Goal: Download file/media

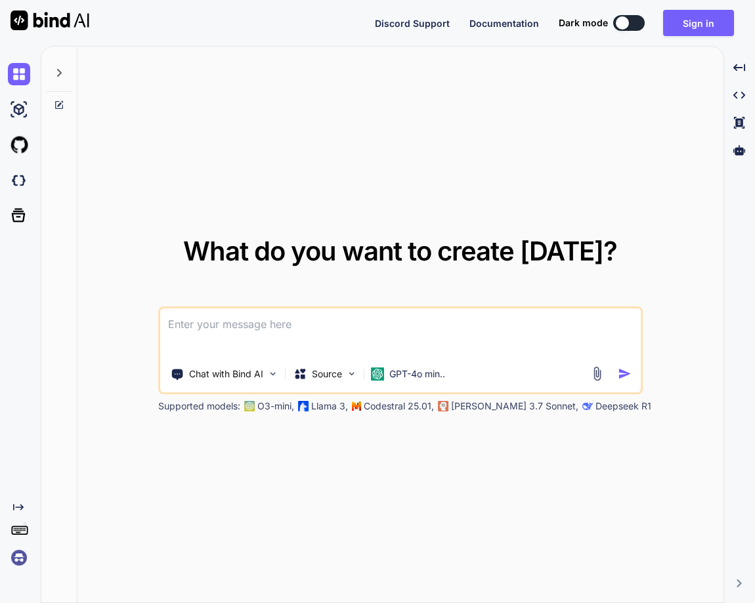
click at [18, 561] on img at bounding box center [19, 558] width 22 height 22
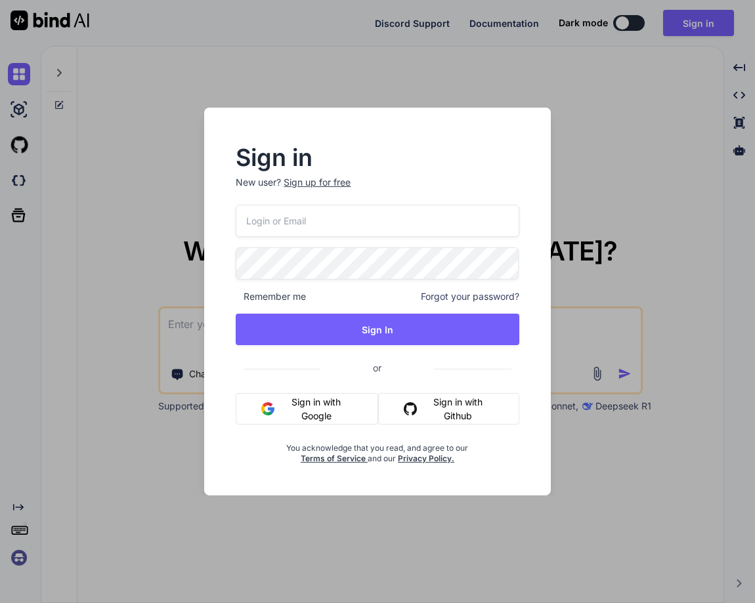
click at [278, 228] on input "email" at bounding box center [377, 221] width 283 height 32
paste input "[EMAIL_ADDRESS][DOMAIN_NAME]"
click at [278, 228] on input "[EMAIL_ADDRESS][DOMAIN_NAME]" at bounding box center [377, 221] width 283 height 32
type input "[EMAIL_ADDRESS][DOMAIN_NAME]"
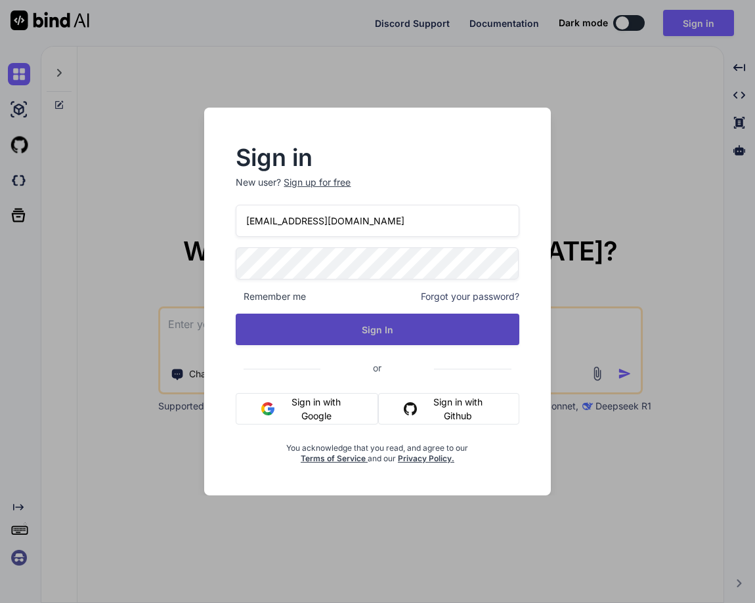
click at [383, 327] on button "Sign In" at bounding box center [377, 330] width 283 height 32
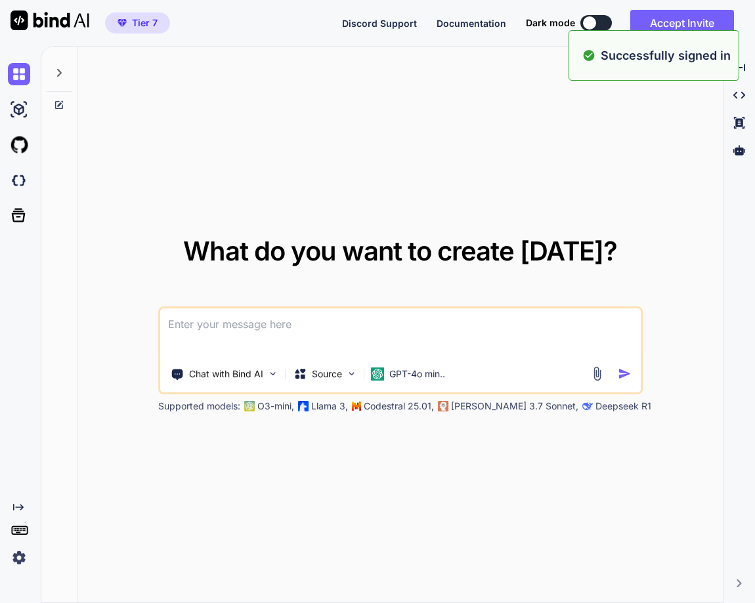
click at [383, 327] on textarea at bounding box center [400, 333] width 481 height 49
type textarea "x"
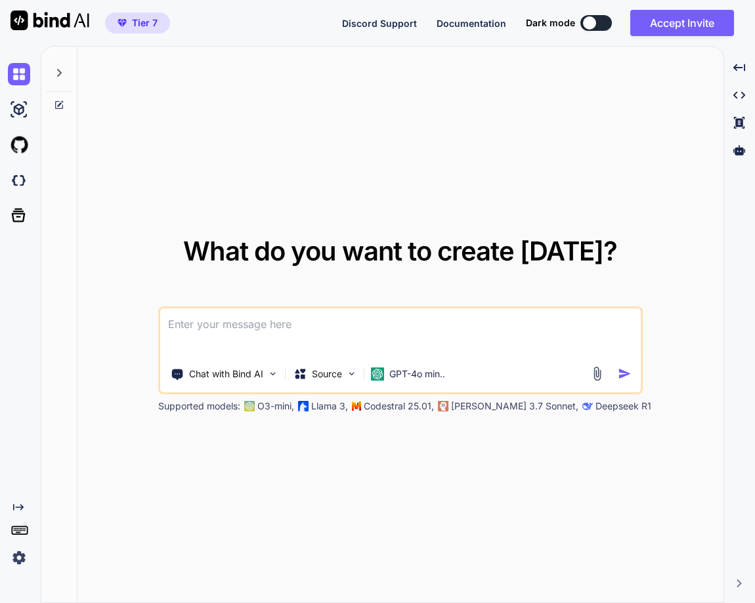
click at [288, 169] on div "What do you want to create today? Chat with Bind AI Source GPT-4o min.. Support…" at bounding box center [400, 325] width 646 height 557
click at [14, 179] on img at bounding box center [19, 180] width 22 height 22
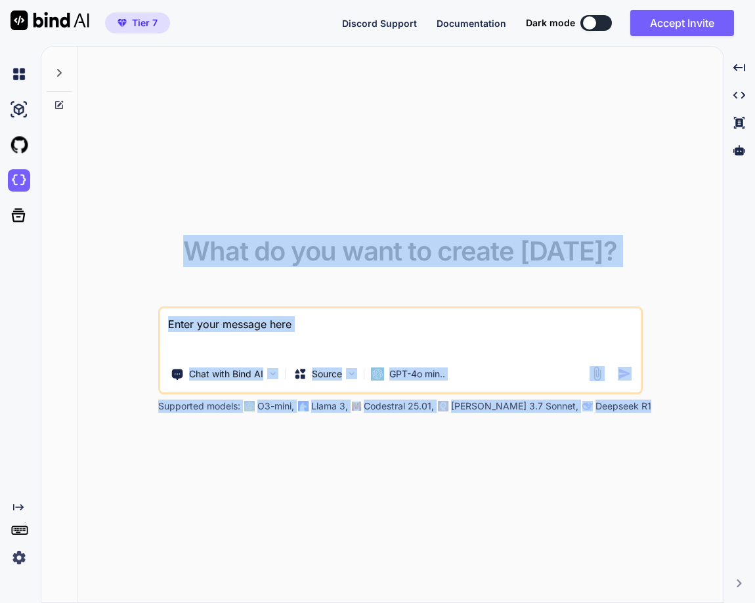
drag, startPoint x: 578, startPoint y: 233, endPoint x: 958, endPoint y: 235, distance: 379.5
click at [754, 235] on html "Tier 7 Discord Support Documentation Dark mode Accept Invite Created with Pixso…" at bounding box center [377, 301] width 755 height 603
click at [458, 146] on div "What do you want to create today? Chat with Bind AI Source GPT-4o min.. Support…" at bounding box center [400, 325] width 646 height 557
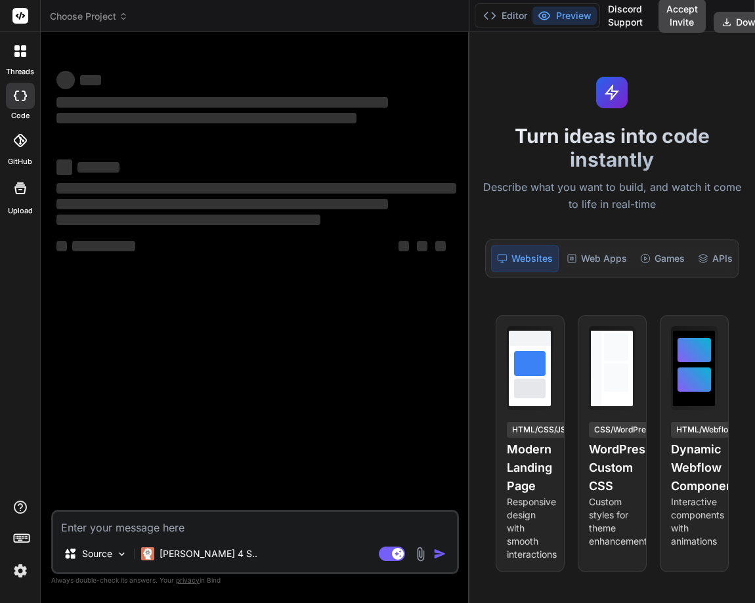
drag, startPoint x: 276, startPoint y: 268, endPoint x: 509, endPoint y: 263, distance: 233.2
click at [509, 263] on div "Choose Project Created with Pixso. Bind AI Web Search Created with Pixso. Code …" at bounding box center [398, 301] width 714 height 603
type textarea "x"
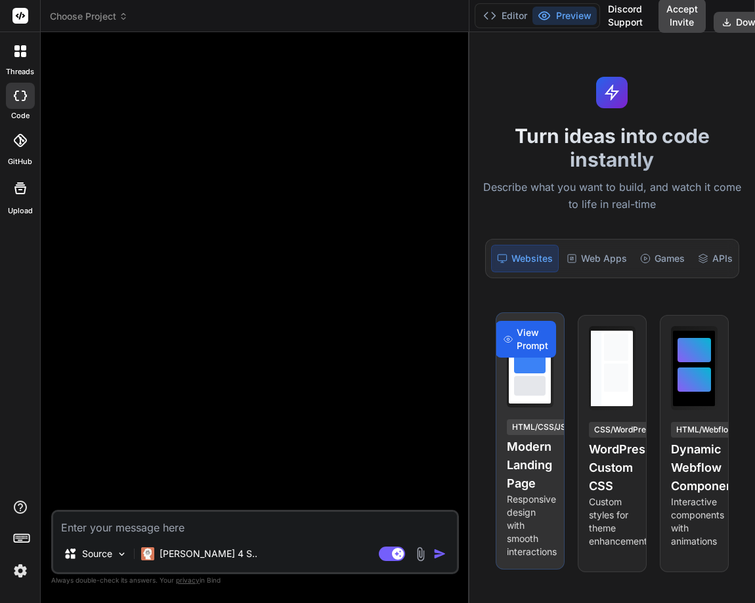
click at [521, 349] on span "View Prompt" at bounding box center [533, 339] width 32 height 26
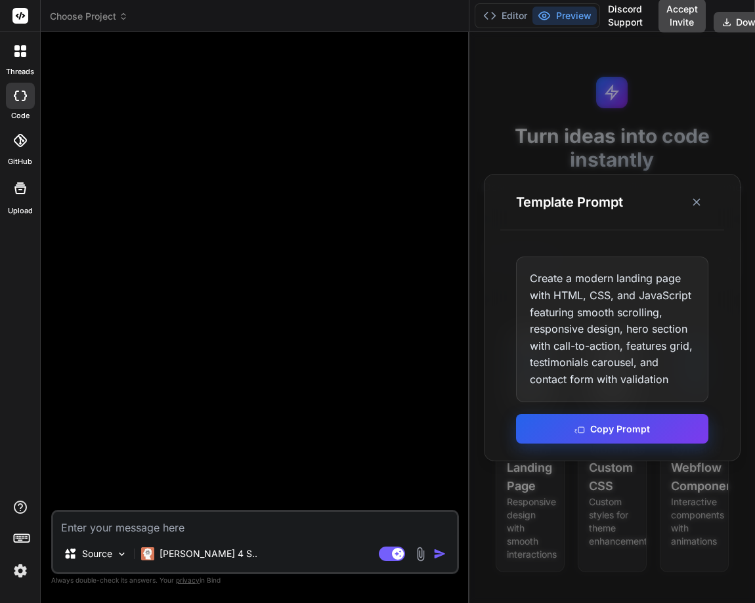
click at [590, 427] on button "Copy Prompt" at bounding box center [612, 429] width 193 height 30
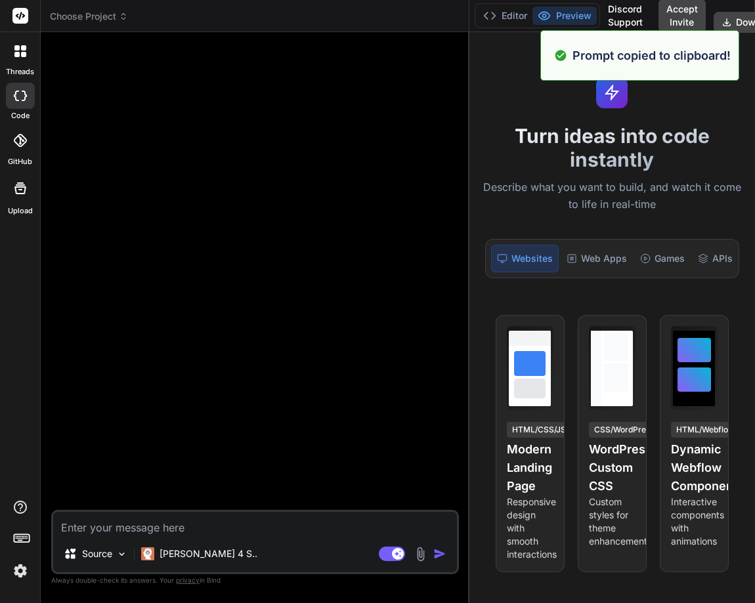
click at [110, 519] on textarea at bounding box center [255, 524] width 404 height 24
paste textarea "Create a modern landing page with HTML, CSS, and JavaScript featuring smooth sc…"
type textarea "Create a modern landing page with HTML, CSS, and JavaScript featuring smooth sc…"
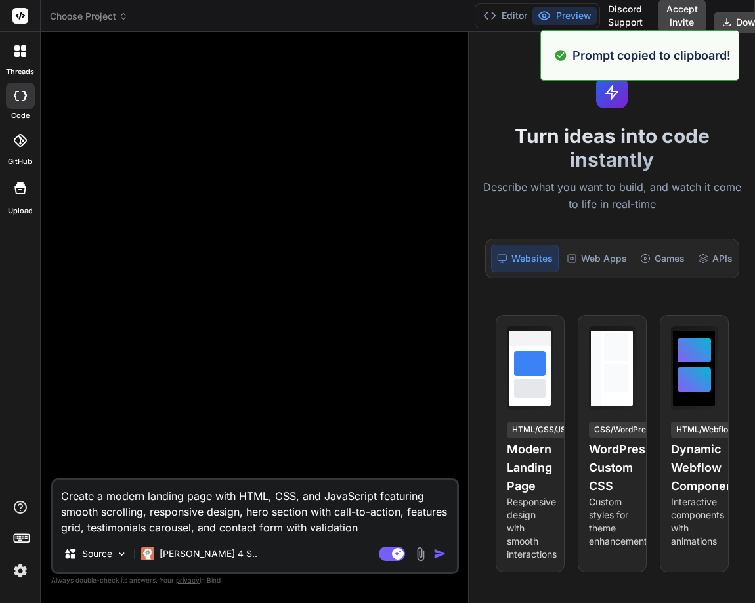
type textarea "x"
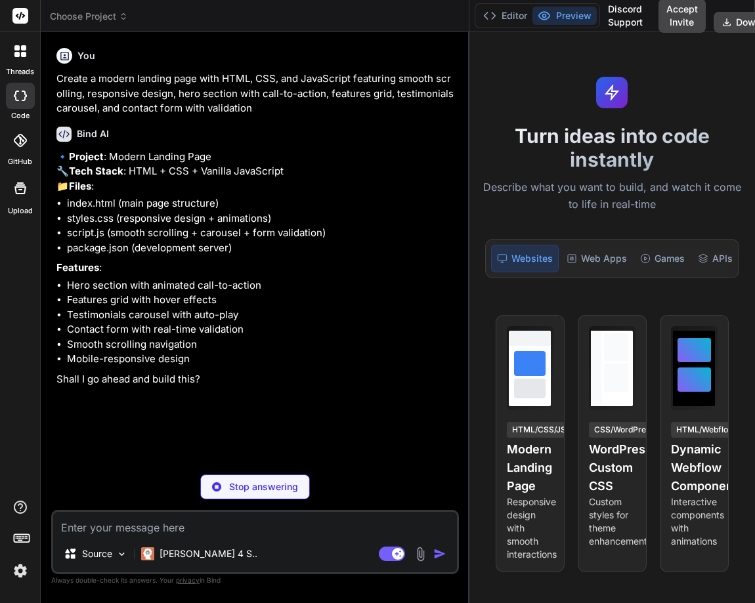
type textarea "x"
type textarea "G"
type textarea "x"
type textarea "GO"
type textarea "x"
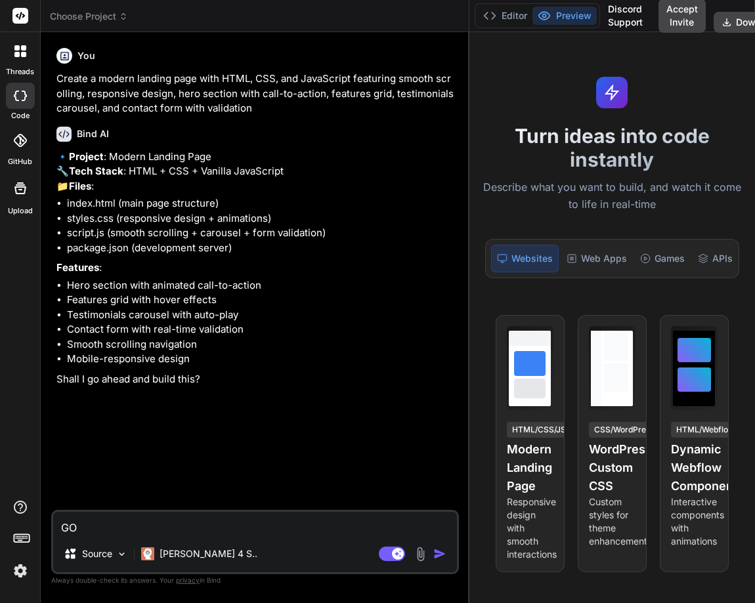
type textarea "GO"
type textarea "x"
type textarea "GO a"
type textarea "x"
type textarea "GO ah"
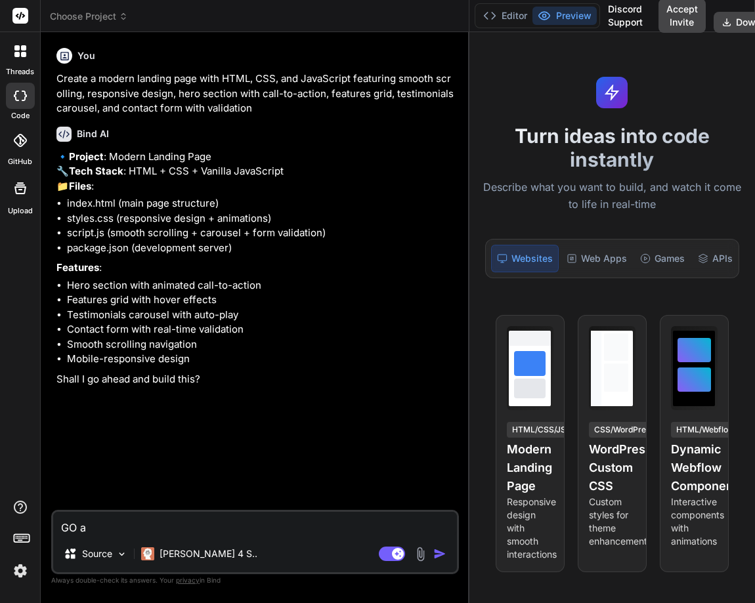
type textarea "x"
type textarea "GO ahe"
type textarea "x"
type textarea "GO ah"
type textarea "x"
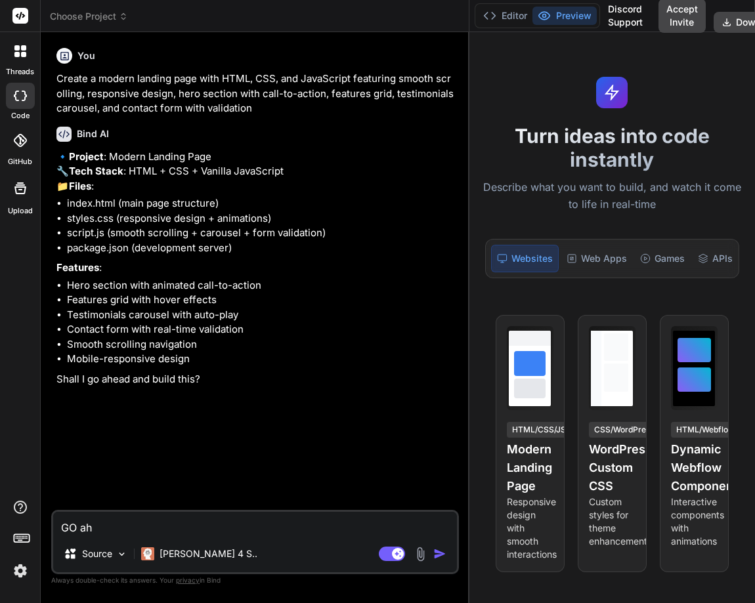
type textarea "GO a"
type textarea "x"
type textarea "GO"
type textarea "x"
type textarea "GO"
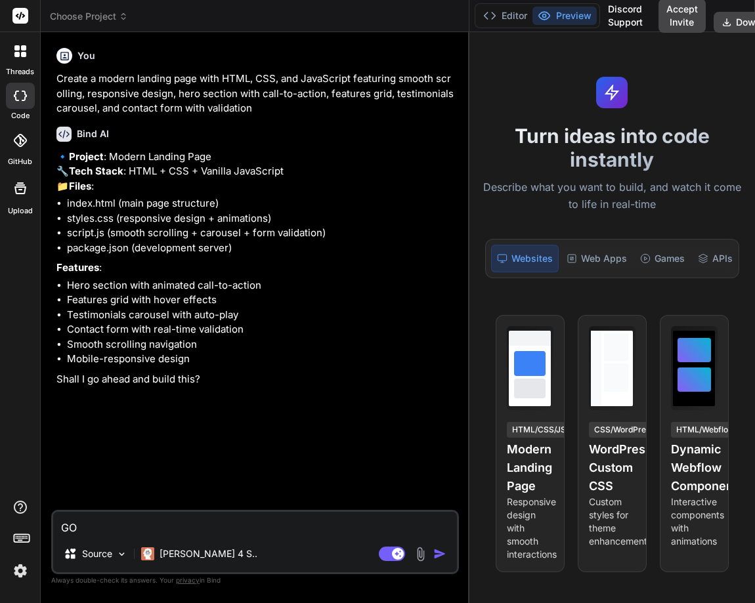
type textarea "x"
type textarea "G"
type textarea "x"
type textarea "Go"
type textarea "x"
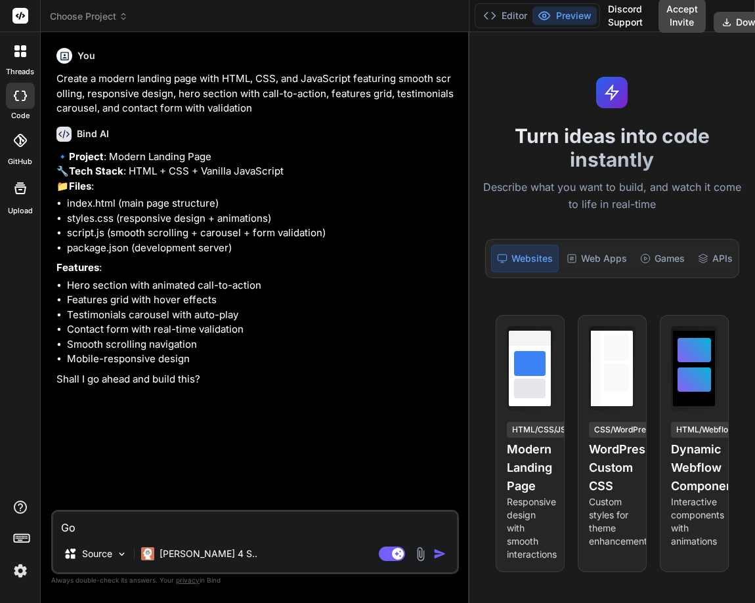
type textarea "Go"
type textarea "x"
type textarea "Go a"
type textarea "x"
type textarea "Go ah"
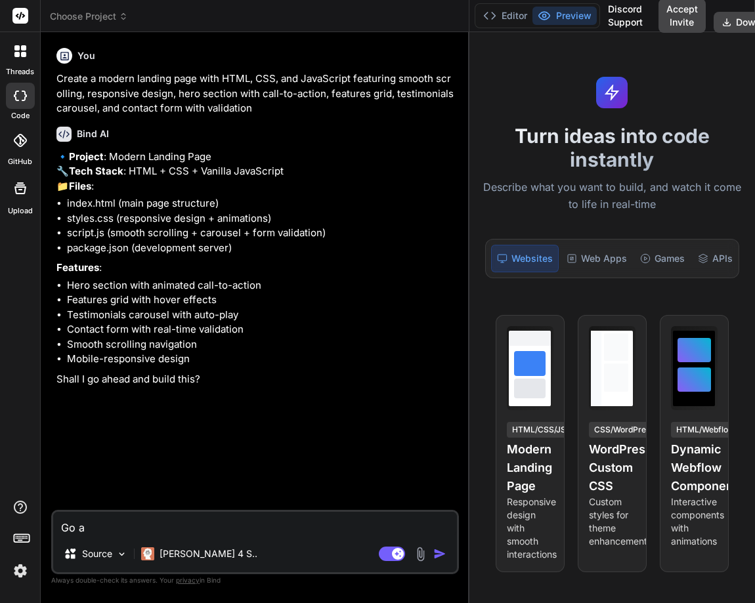
type textarea "x"
type textarea "Go ahe"
type textarea "x"
type textarea "Go ahea"
type textarea "x"
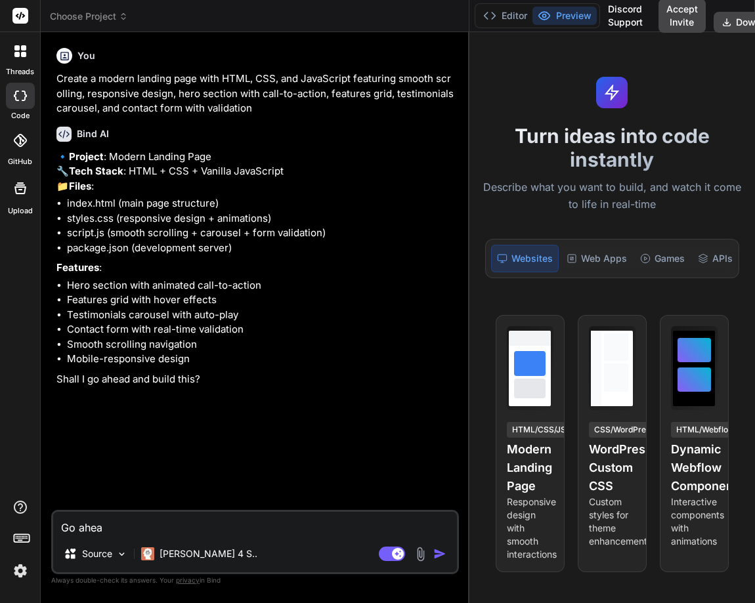
type textarea "Go ahead"
type textarea "x"
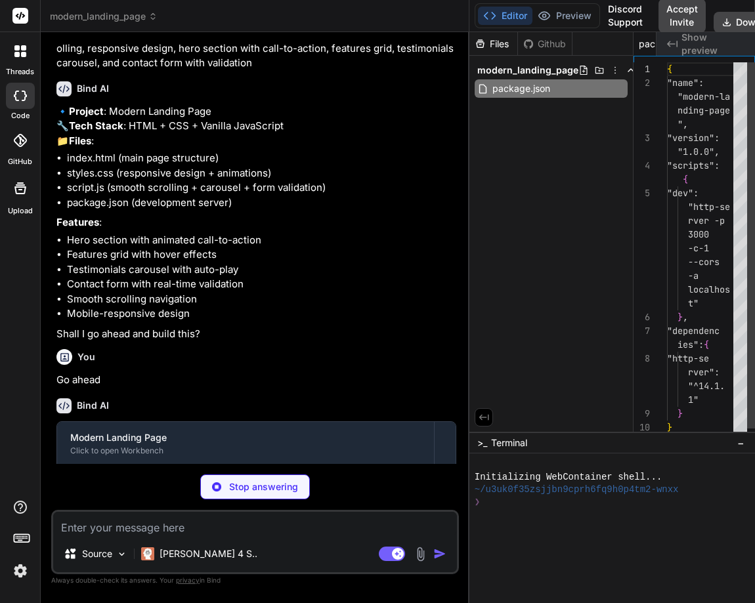
scroll to position [0, 68]
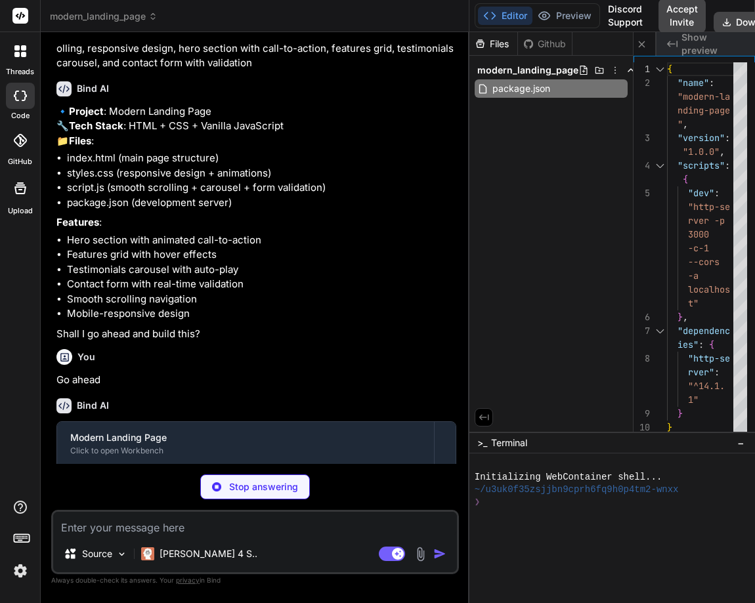
type textarea "x"
type textarea "script> </body> </html>"
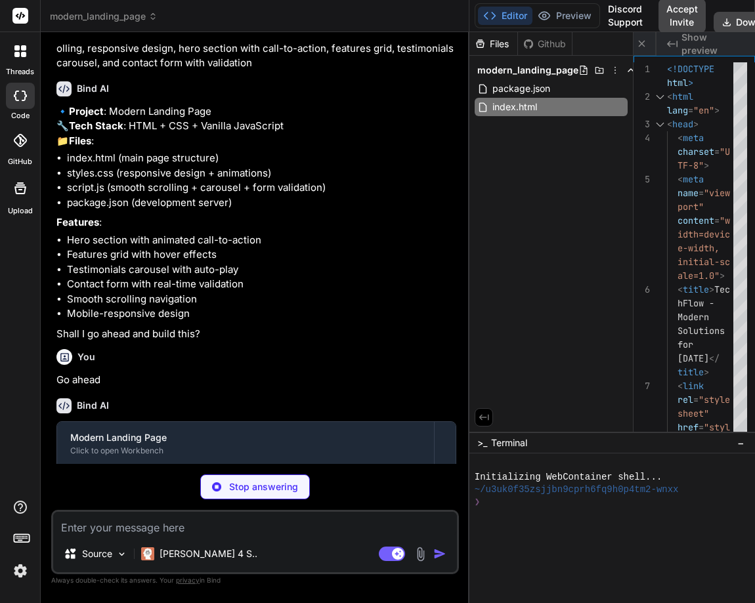
scroll to position [0, 147]
click at [21, 573] on img at bounding box center [20, 571] width 22 height 22
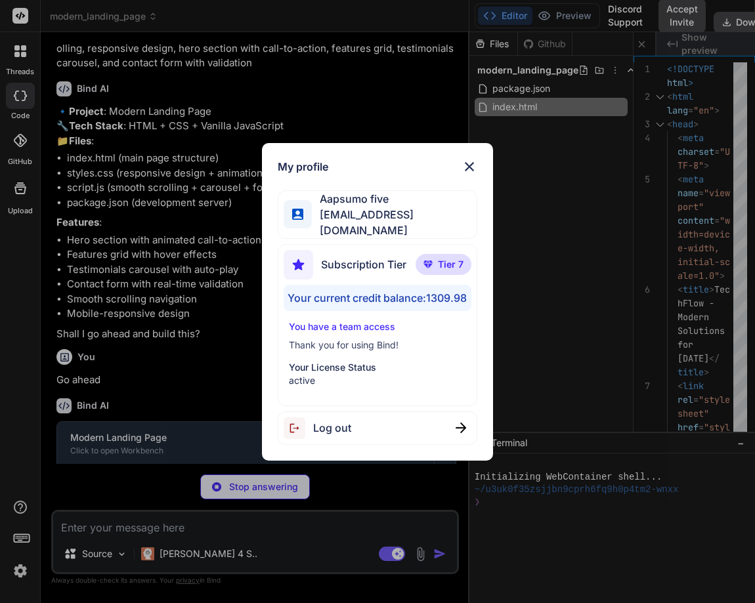
click at [0, 360] on div "My profile Aapsumo five appsumo_5@yopmail.com Subscription Tier Tier 7 Your cur…" at bounding box center [377, 301] width 755 height 603
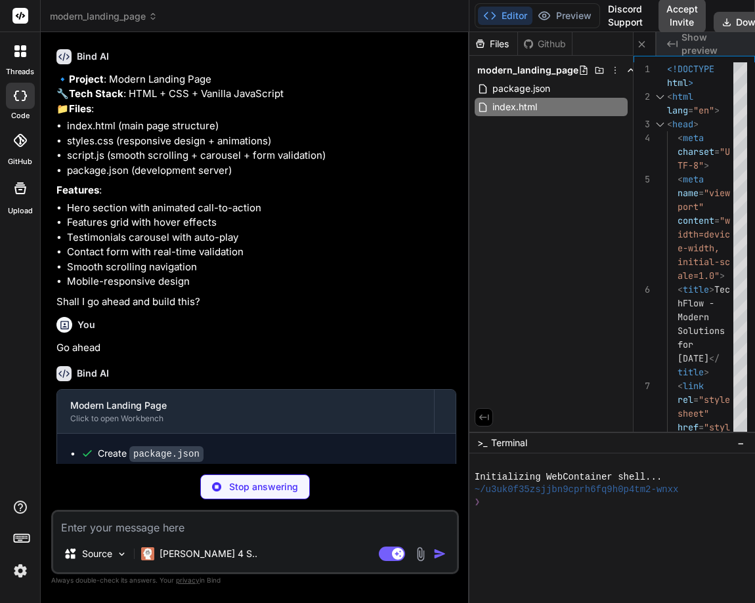
scroll to position [158, 0]
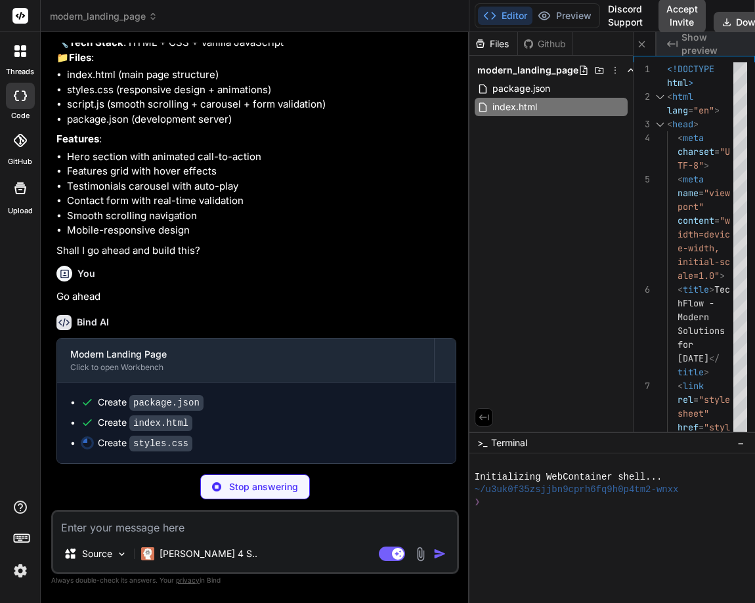
type textarea "x"
type textarea "rm { padding: 1.5rem; } }"
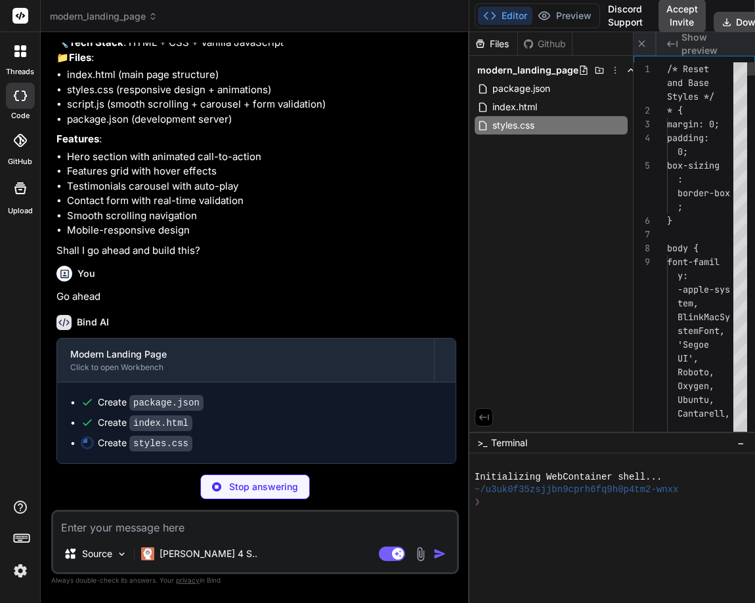
scroll to position [0, 226]
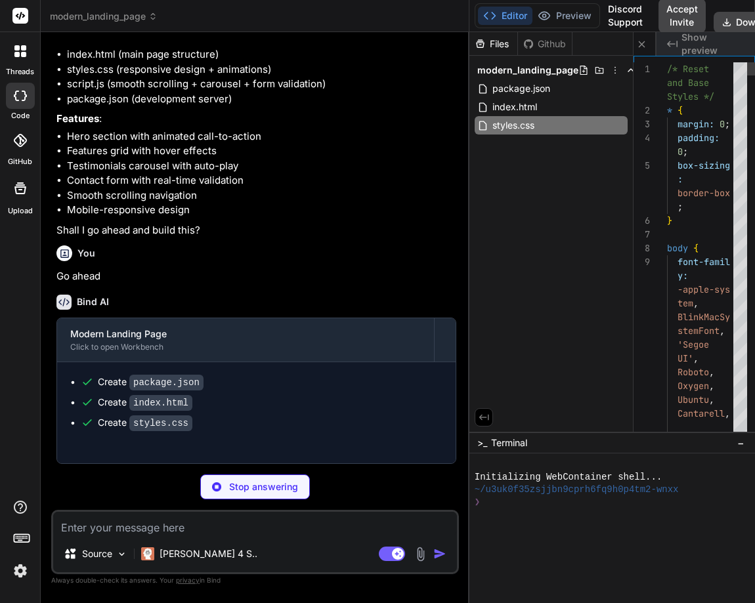
type textarea "x"
type textarea "} .contact-form { padding: 1.5rem; } }"
type textarea "x"
type textarea "'smooth' }); }); });"
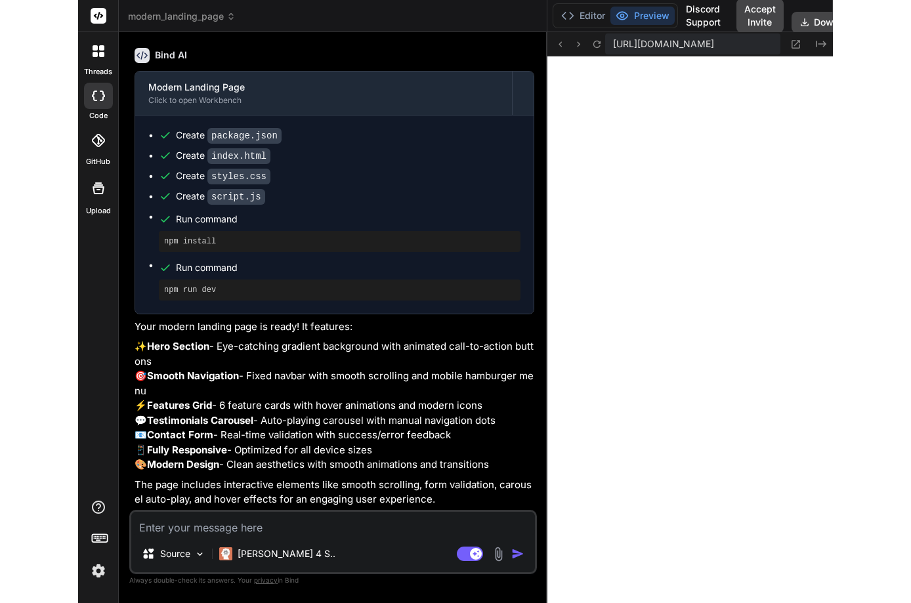
scroll to position [624, 0]
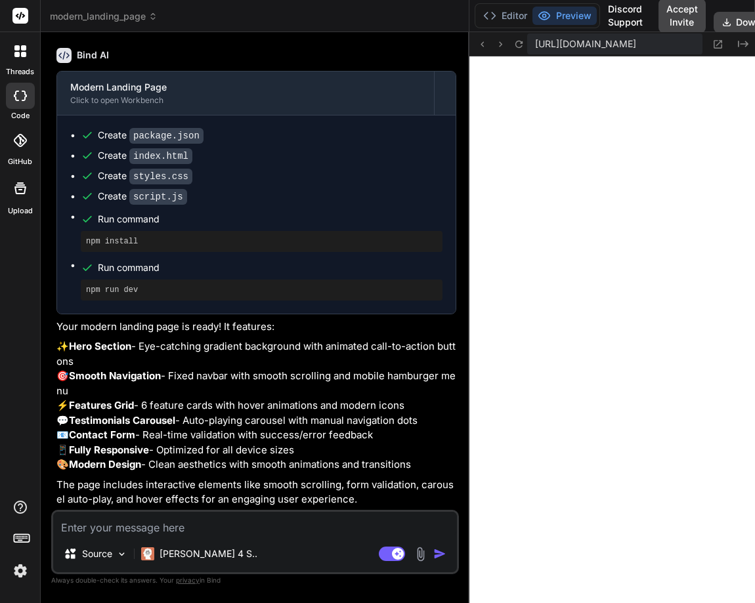
click at [14, 573] on img at bounding box center [20, 571] width 22 height 22
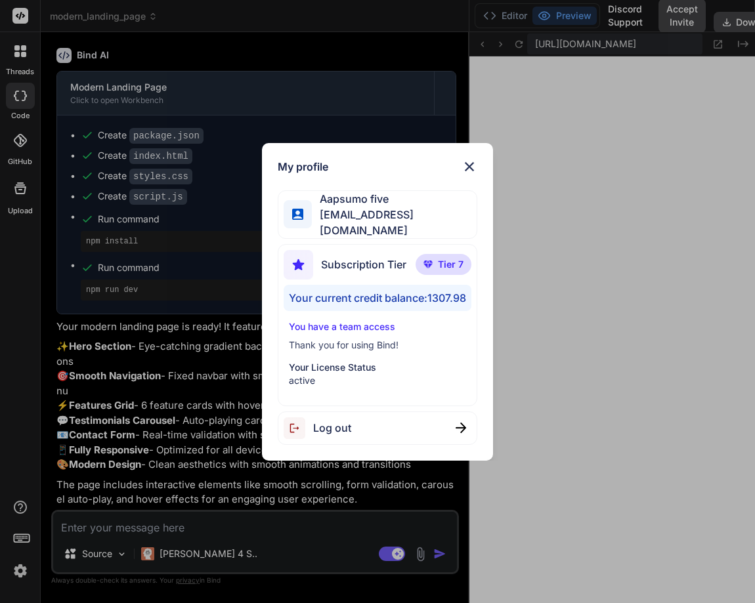
click at [20, 326] on div "My profile Aapsumo five appsumo_5@yopmail.com Subscription Tier Tier 7 Your cur…" at bounding box center [377, 301] width 755 height 603
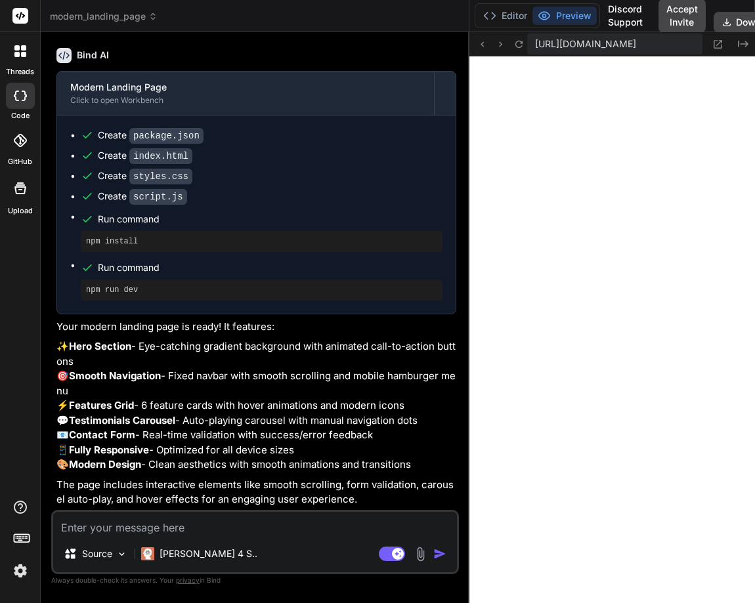
type textarea "x"
type textarea "'smooth' }); }); });"
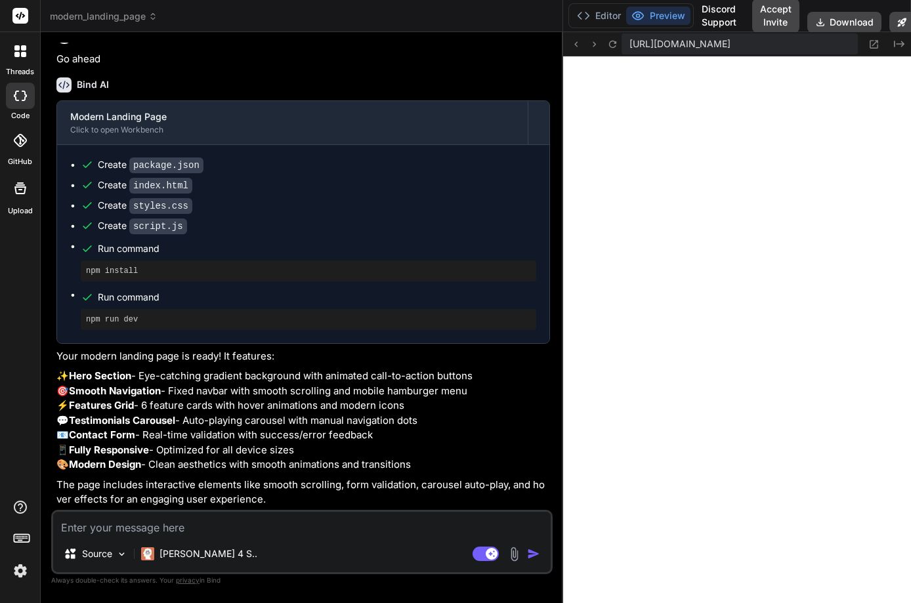
scroll to position [0, 242]
type textarea "x"
type textarea "'smooth' }); }); });"
type textarea "x"
type textarea "scrollIntoView({ behavior: 'smooth' }); }); });"
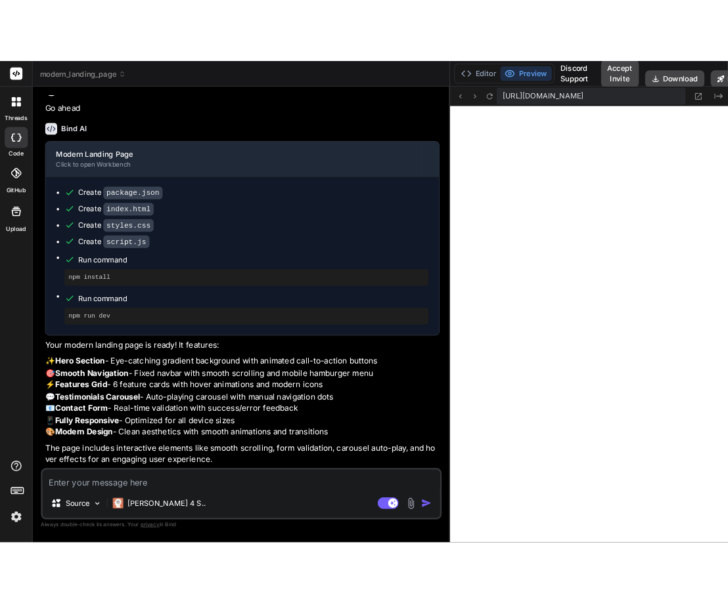
scroll to position [636, 0]
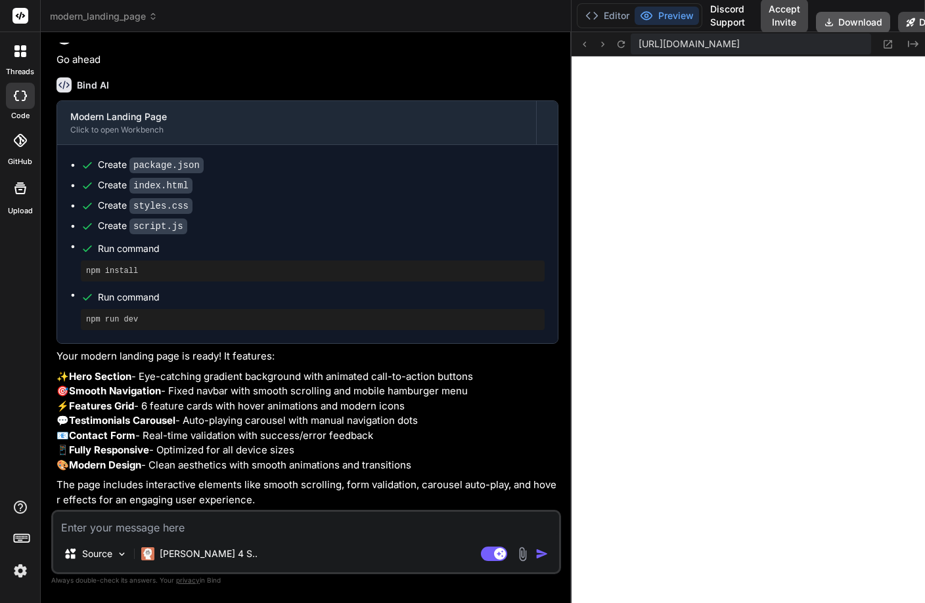
click at [850, 22] on button "Download" at bounding box center [853, 22] width 74 height 21
click at [22, 578] on img at bounding box center [20, 571] width 22 height 22
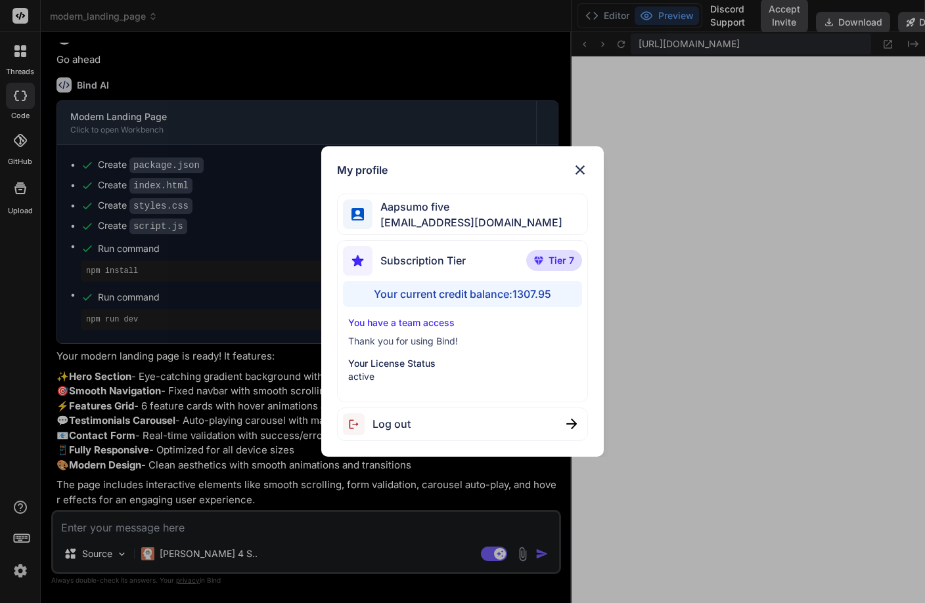
type textarea "x"
type textarea "'smooth' }); }); });"
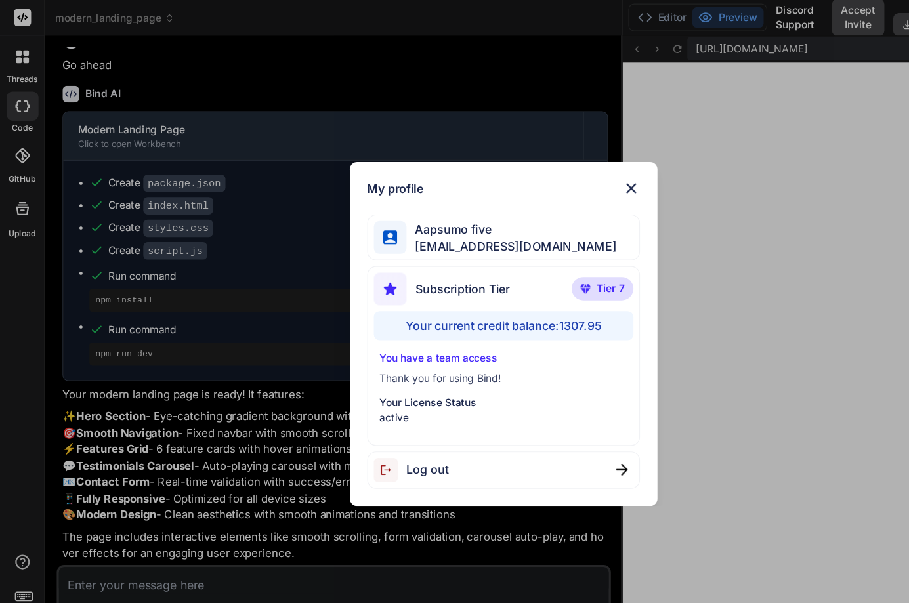
type textarea "x"
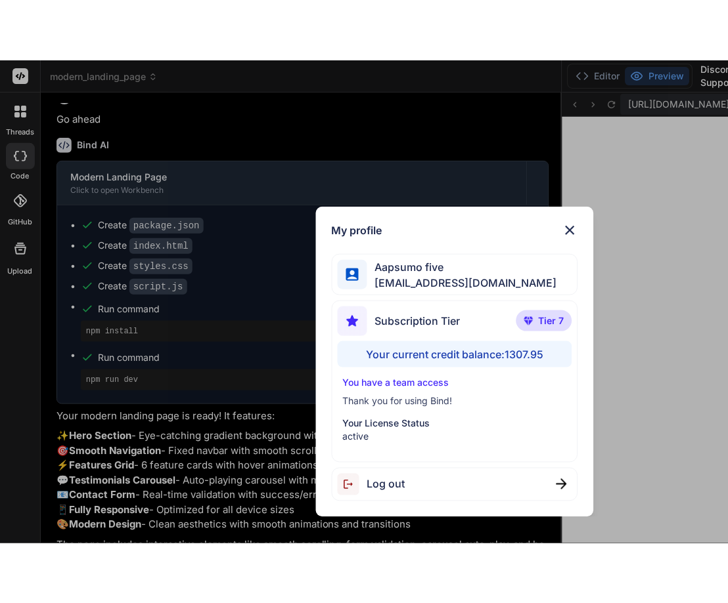
scroll to position [674, 0]
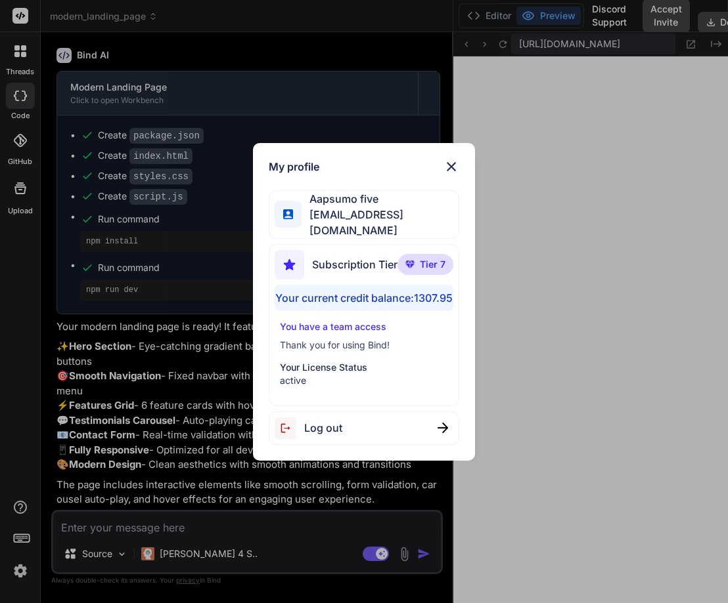
type textarea "x"
type textarea "oth' }); }); });"
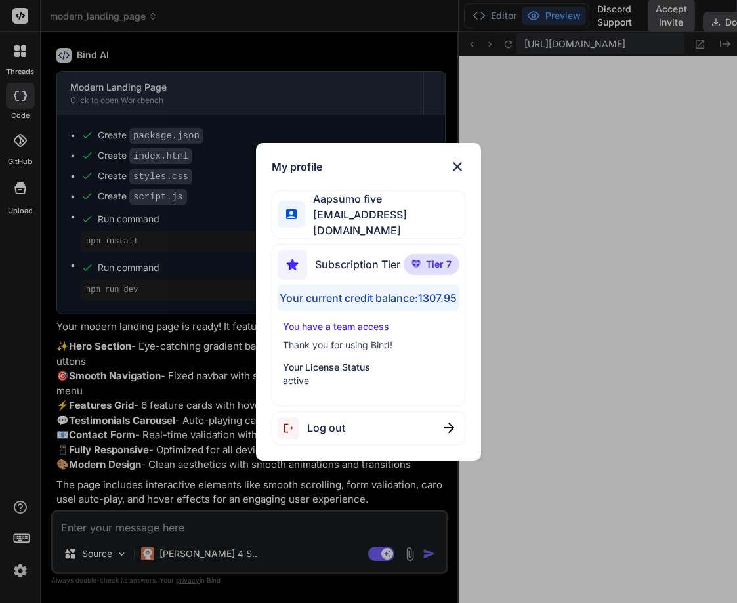
type textarea "x"
type textarea "}); }); });"
type textarea "x"
type textarea "behavior: 'smooth' }); }); });"
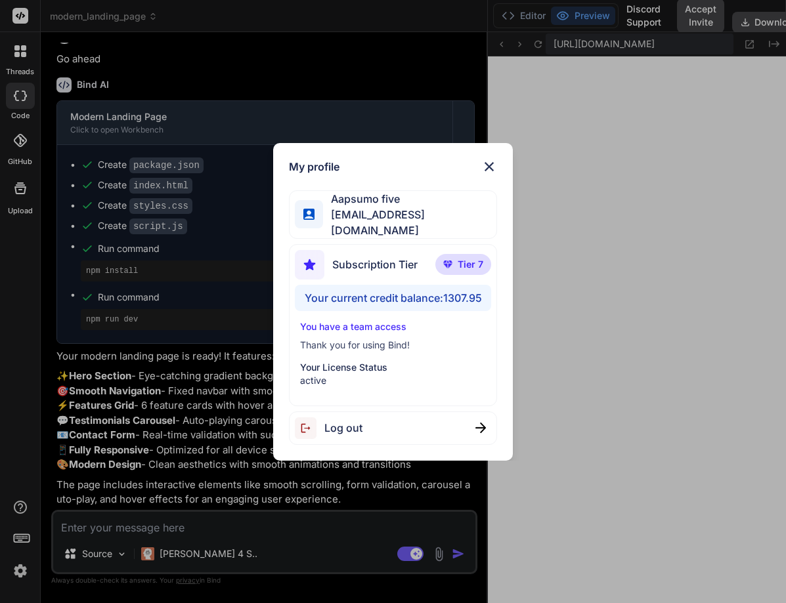
scroll to position [410, 0]
click at [486, 162] on img at bounding box center [489, 167] width 16 height 16
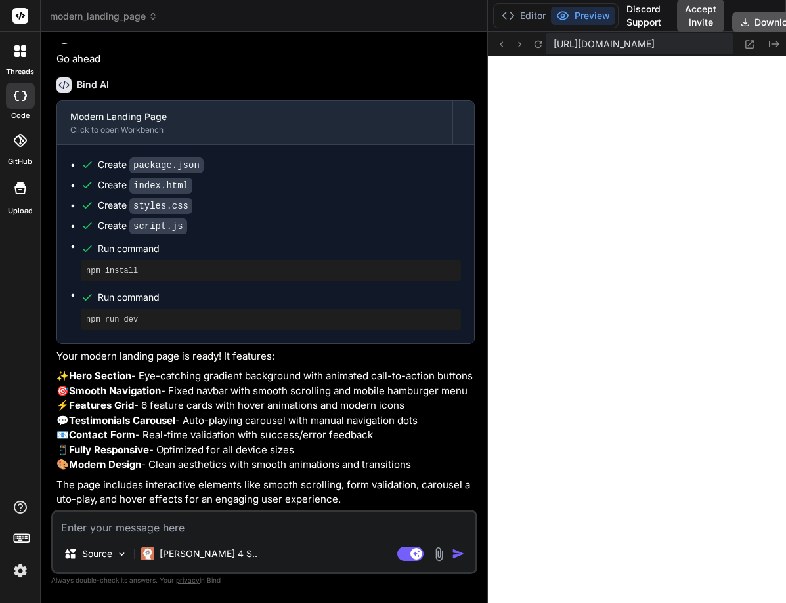
click at [764, 22] on button "Download" at bounding box center [769, 22] width 74 height 21
click at [753, 26] on button "Download" at bounding box center [769, 22] width 74 height 21
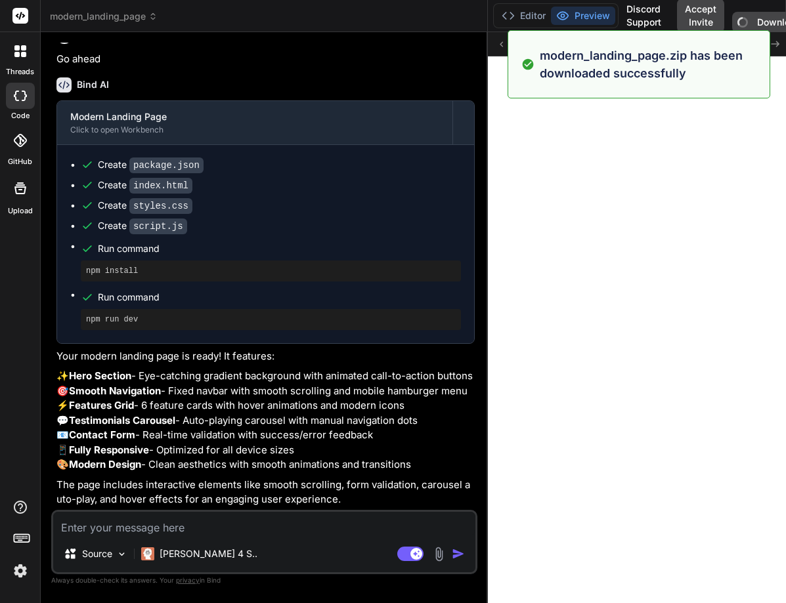
type textarea "x"
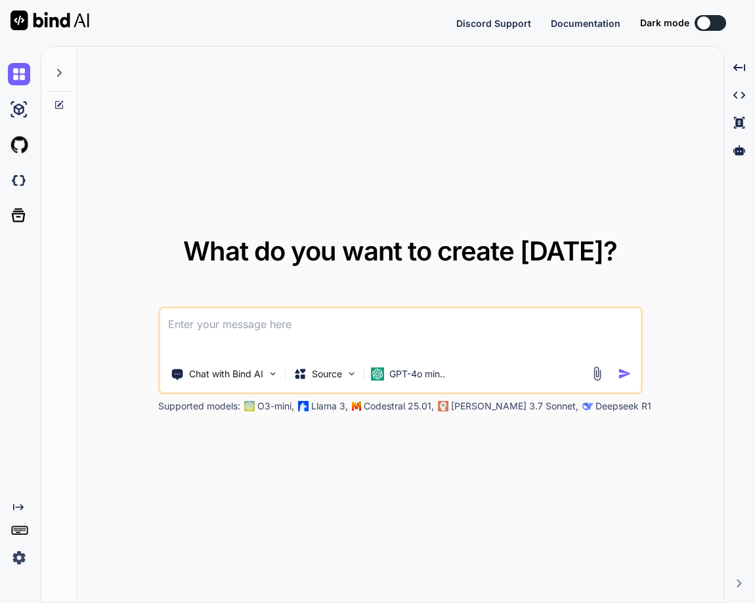
click at [22, 561] on img at bounding box center [19, 558] width 22 height 22
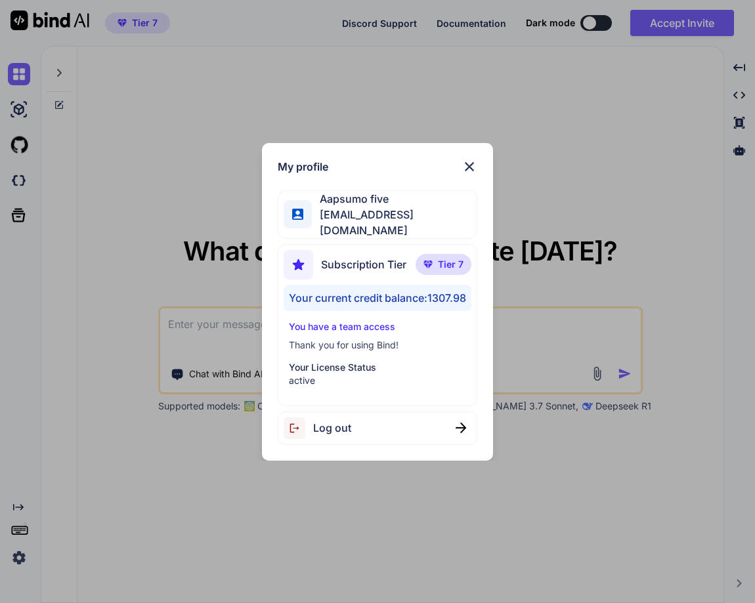
type textarea "x"
drag, startPoint x: 430, startPoint y: 293, endPoint x: 475, endPoint y: 295, distance: 45.4
click at [475, 295] on div "Subscription Tier Tier 7 Your current credit balance: 1307.98 You have a team a…" at bounding box center [377, 325] width 199 height 162
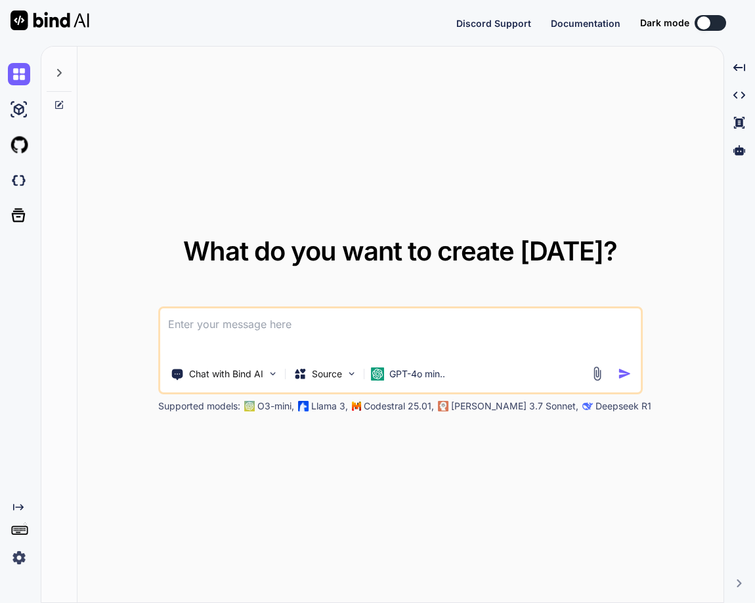
click at [17, 561] on img at bounding box center [19, 558] width 22 height 22
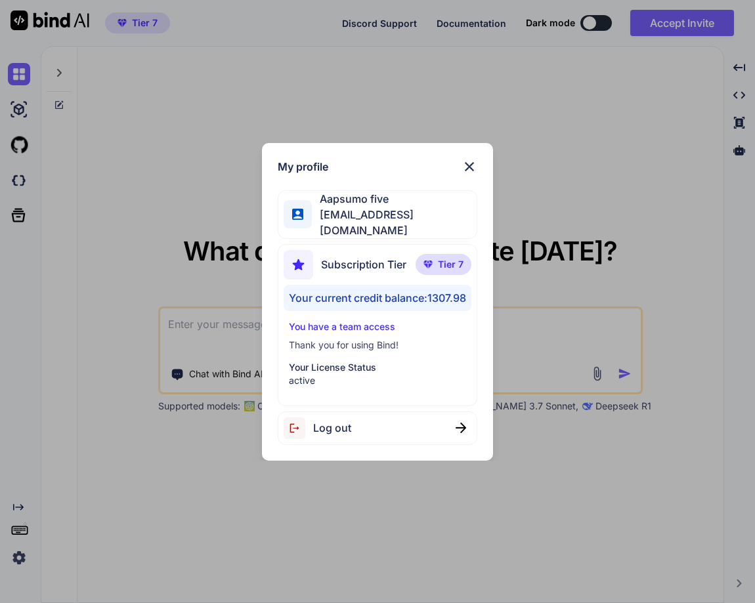
type textarea "x"
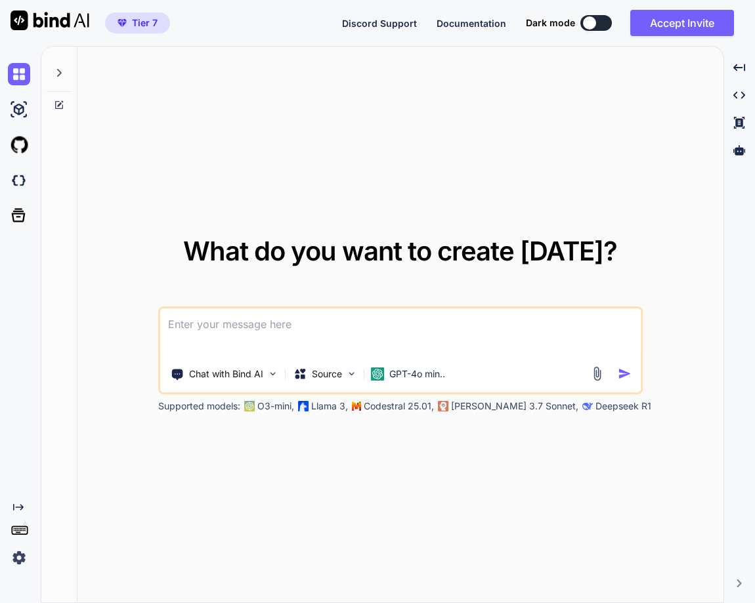
type textarea "x"
